Goal: Task Accomplishment & Management: Manage account settings

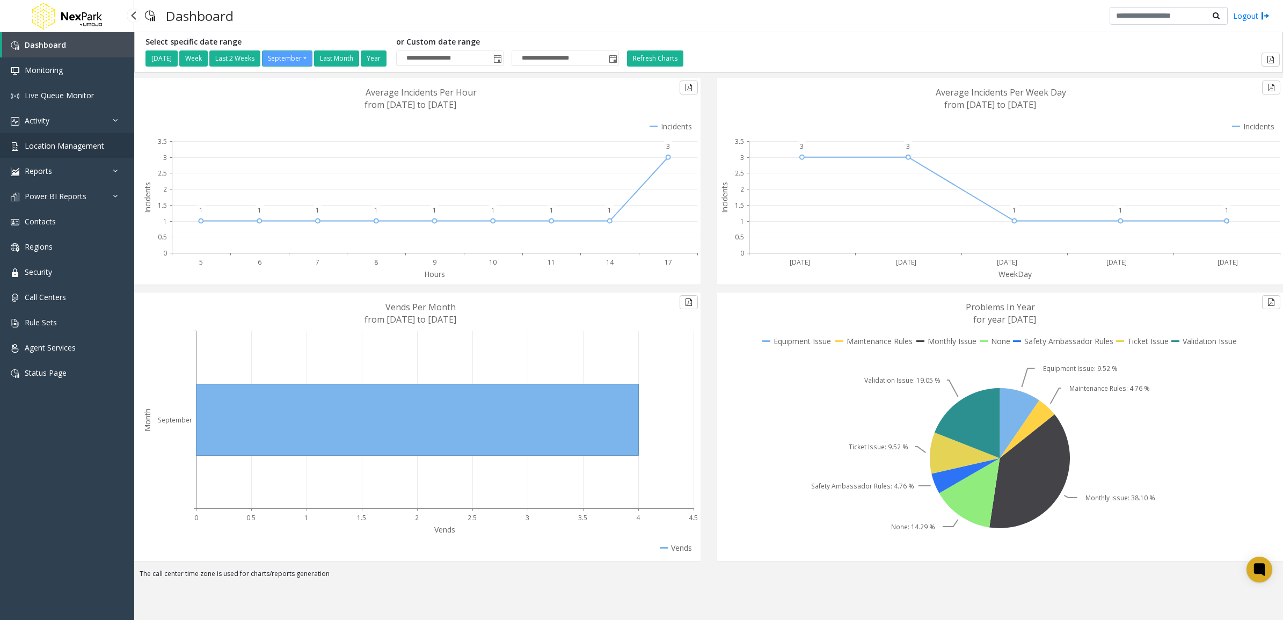
click at [93, 145] on span "Location Management" at bounding box center [64, 146] width 79 height 10
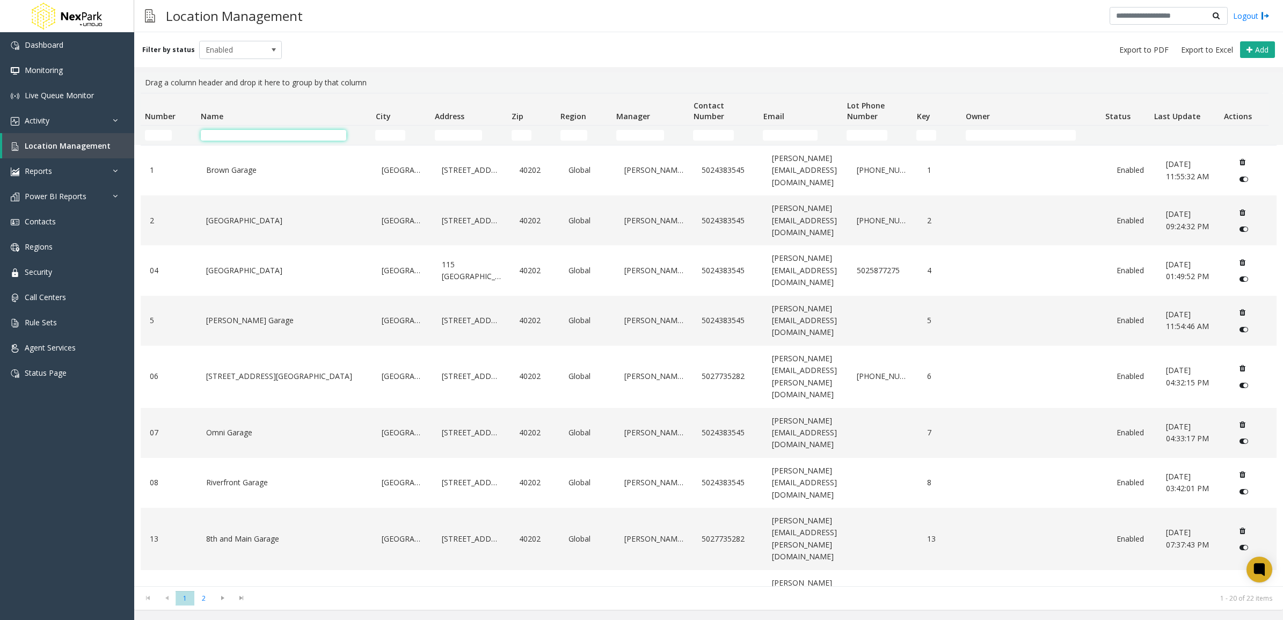
click at [259, 132] on input "Name Filter" at bounding box center [273, 135] width 145 height 11
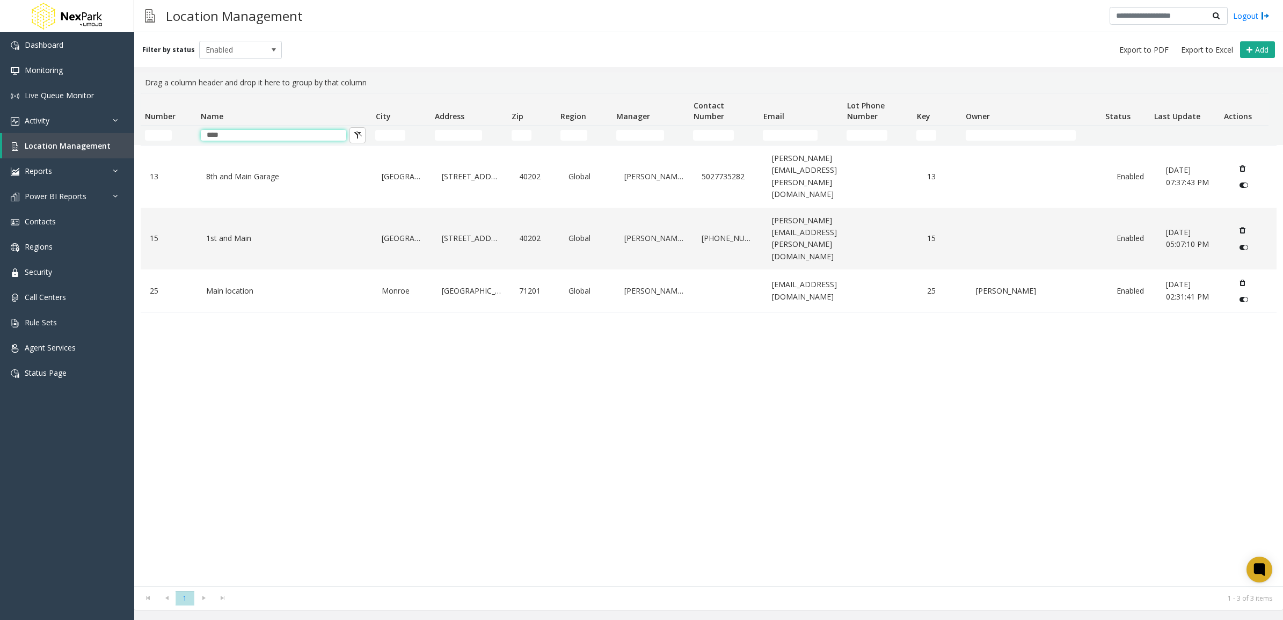
type input "****"
click at [219, 279] on div "13 8th and [GEOGRAPHIC_DATA] [GEOGRAPHIC_DATA] [STREET_ADDRESS] Global [PERSON_…" at bounding box center [709, 365] width 1136 height 441
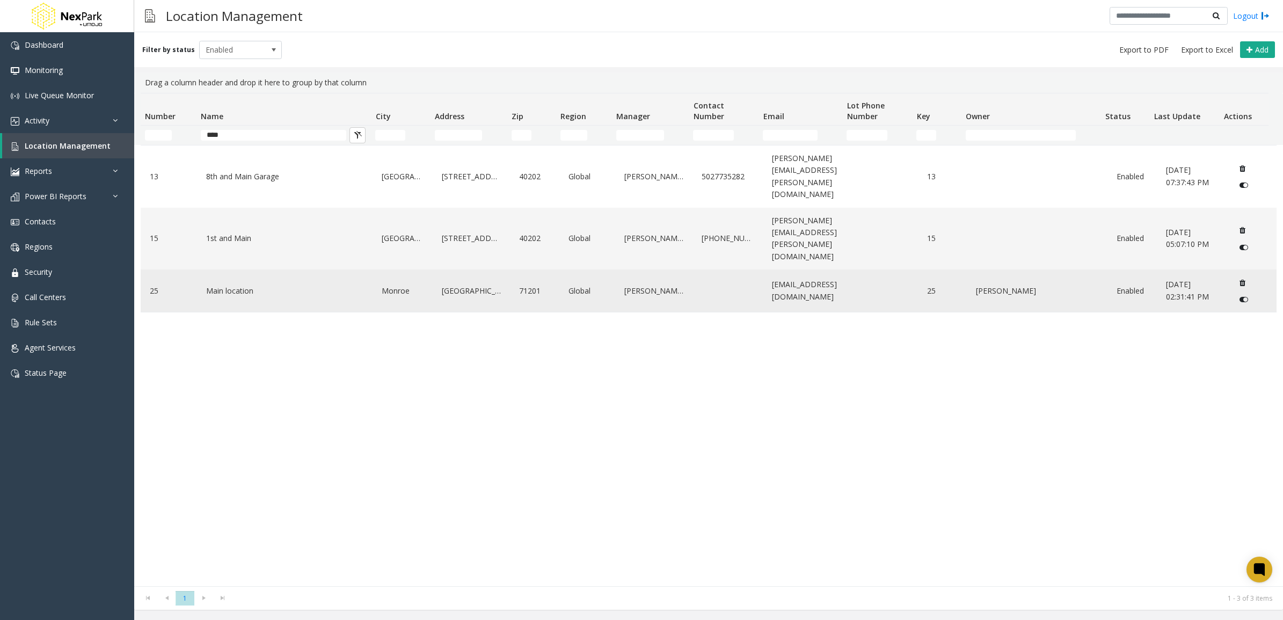
click at [229, 274] on div "Main location" at bounding box center [284, 291] width 163 height 34
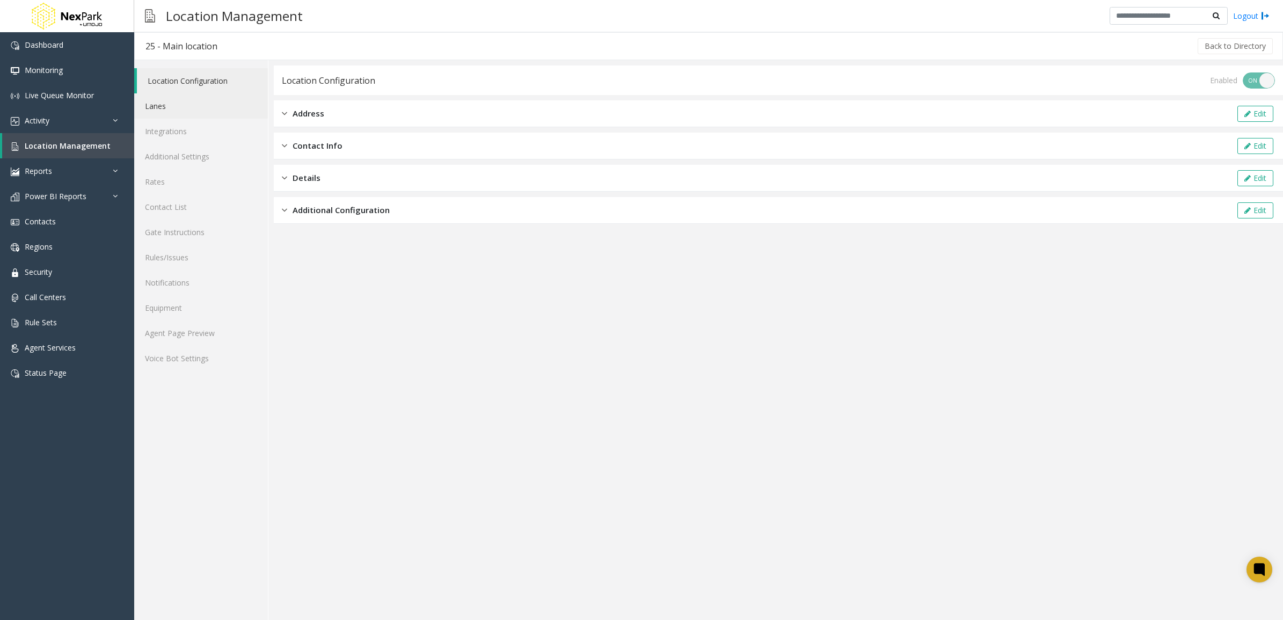
click at [174, 108] on link "Lanes" at bounding box center [201, 105] width 134 height 25
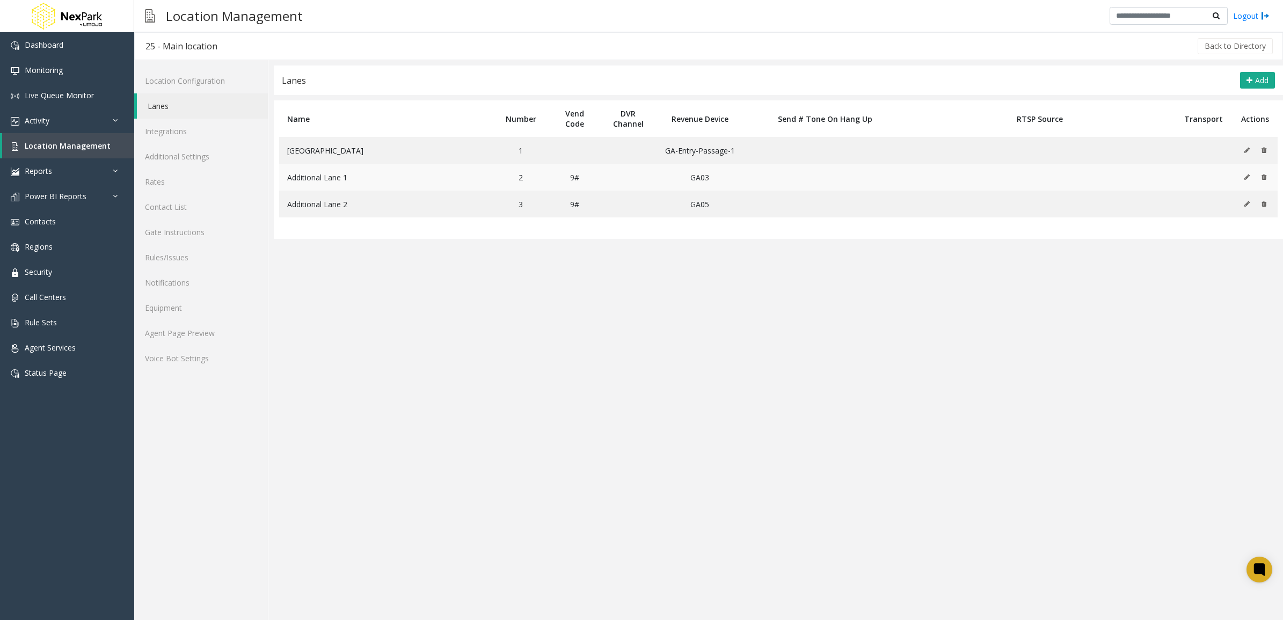
click at [1244, 179] on icon at bounding box center [1246, 177] width 5 height 6
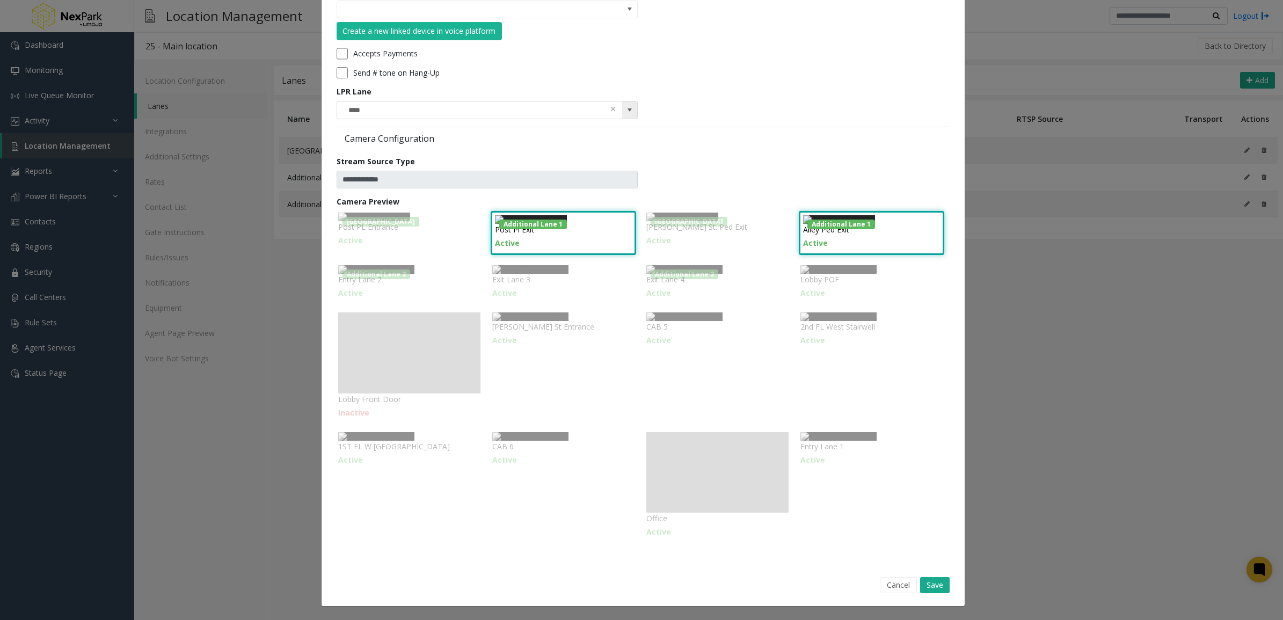
scroll to position [67, 0]
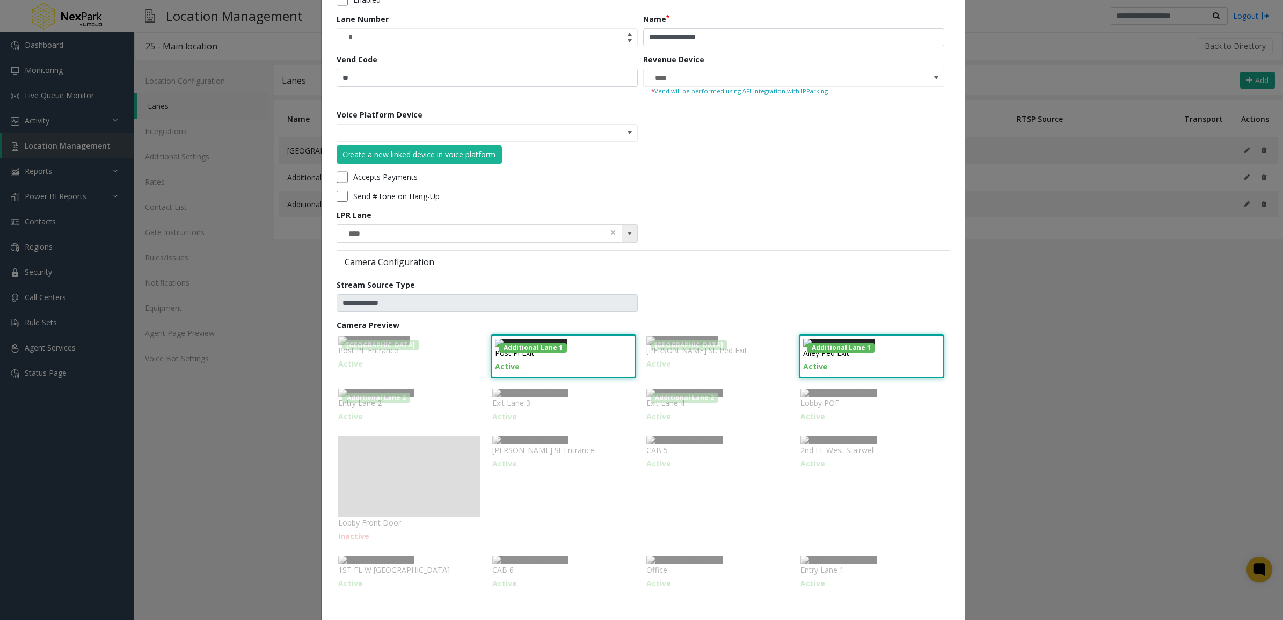
click at [632, 232] on span at bounding box center [629, 233] width 15 height 17
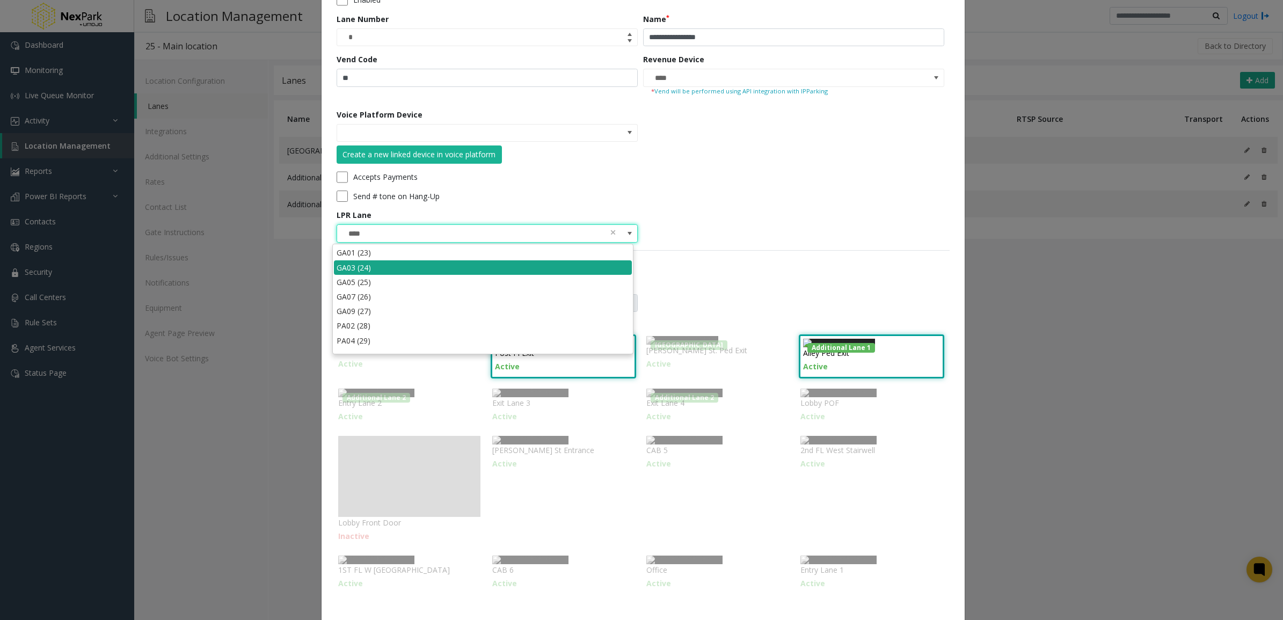
click at [470, 272] on li "GA03 (24)" at bounding box center [483, 267] width 298 height 14
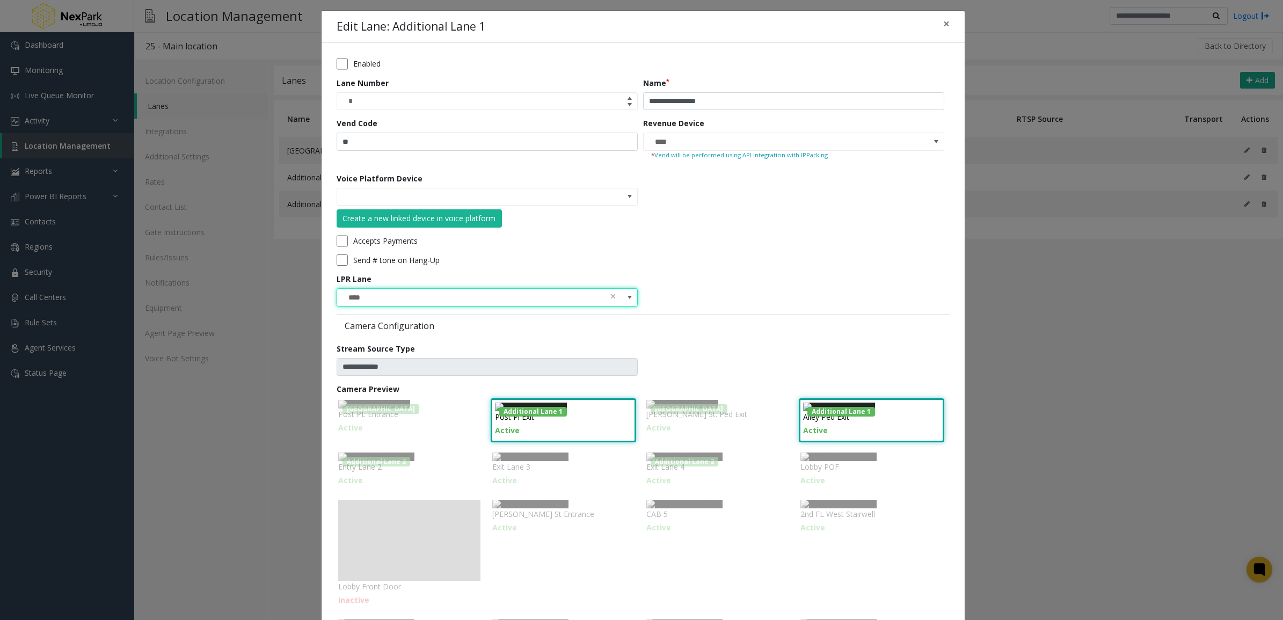
scroll to position [0, 0]
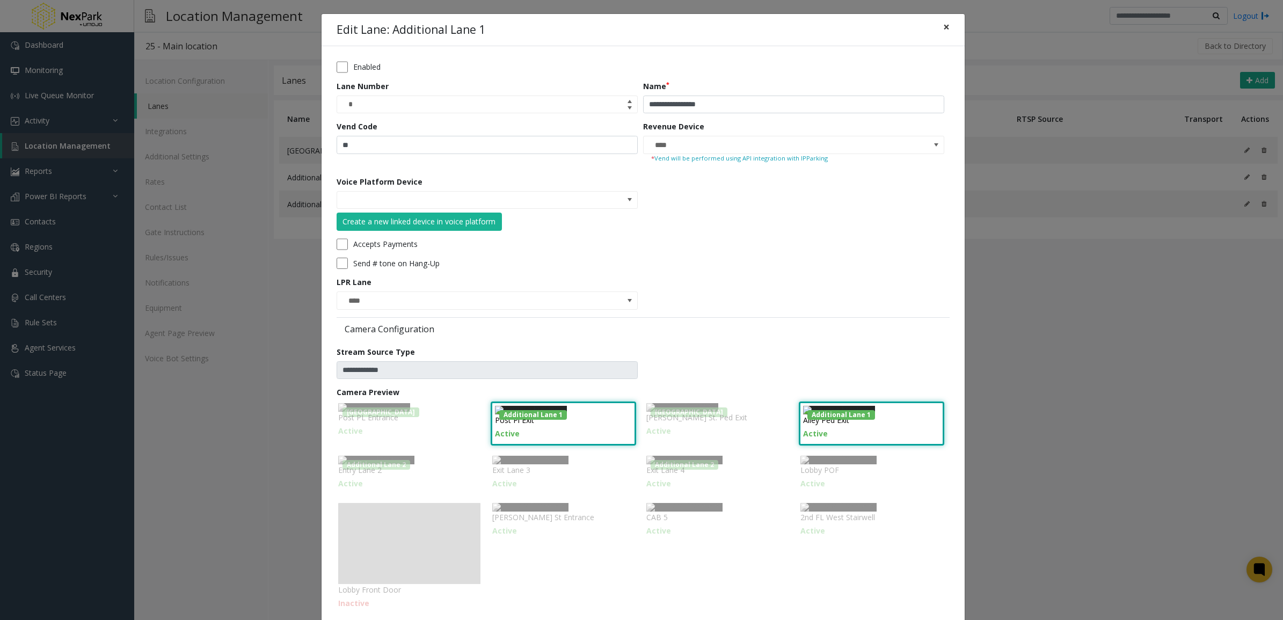
click at [946, 25] on button "×" at bounding box center [945, 27] width 21 height 26
